Goal: Check status: Check status

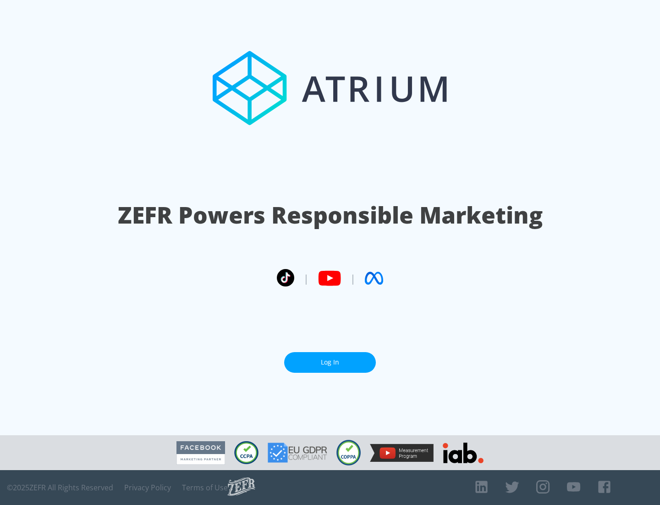
click at [330, 362] on link "Log In" at bounding box center [330, 362] width 92 height 21
